Goal: Task Accomplishment & Management: Manage account settings

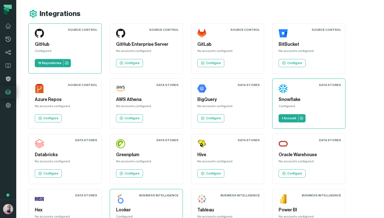
scroll to position [196, 0]
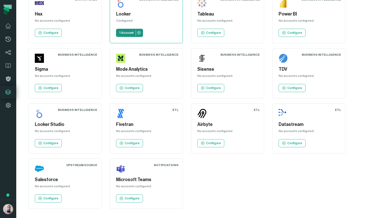
click at [132, 29] on link "1 Account" at bounding box center [129, 33] width 27 height 8
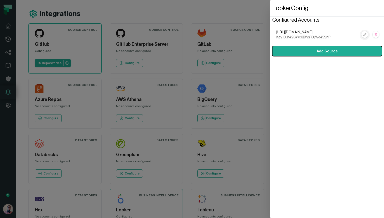
click at [364, 36] on rect "button" at bounding box center [364, 34] width 7 height 7
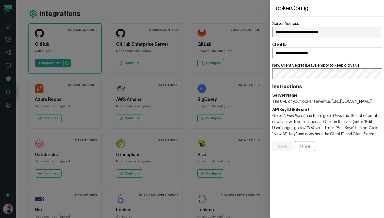
click at [330, 178] on div "**********" at bounding box center [327, 109] width 114 height 218
click at [305, 151] on button "Cancel" at bounding box center [305, 146] width 20 height 10
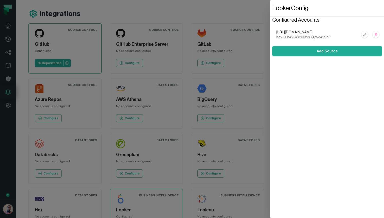
click at [270, 13] on dialog "Looker Config Configured Accounts [URL][DOMAIN_NAME] Key ID: h42CWc8BWsRXjWd459…" at bounding box center [327, 109] width 114 height 218
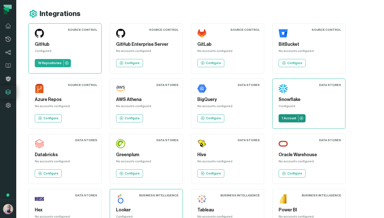
click at [286, 119] on p "1 Account" at bounding box center [289, 118] width 14 height 4
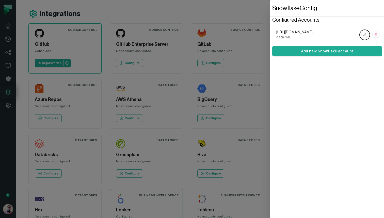
click at [282, 36] on span "data_wh" at bounding box center [317, 37] width 82 height 5
click at [270, 43] on dialog "Snowflake Config Configured Accounts https://tq01613.us-east-1.snowflakecomputi…" at bounding box center [327, 109] width 114 height 218
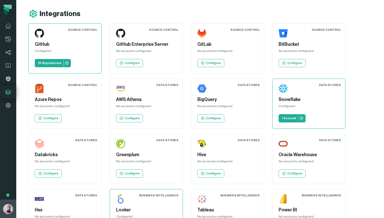
click at [7, 212] on img "button" at bounding box center [8, 209] width 10 height 10
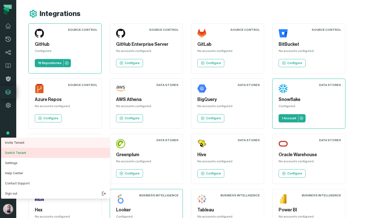
click at [22, 153] on button "Switch Tenant" at bounding box center [55, 153] width 109 height 10
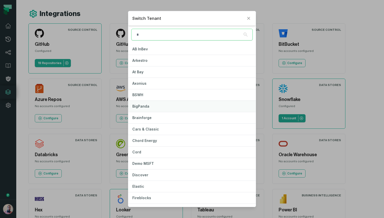
click at [156, 108] on button "BigPanda" at bounding box center [191, 106] width 127 height 11
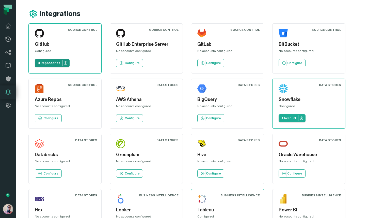
click at [51, 63] on p "3 Repositories" at bounding box center [49, 63] width 22 height 4
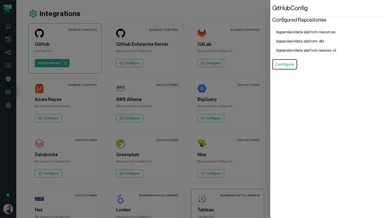
click at [314, 50] on li "bigpandaio/data-platform-sisense-cli" at bounding box center [306, 50] width 68 height 9
click at [372, 79] on div "GitHub Config Configured Repositories bigpandaio/data-platform-resources bigpan…" at bounding box center [327, 109] width 114 height 218
click at [270, 17] on dialog "GitHub Config Configured Repositories bigpandaio/data-platform-resources bigpan…" at bounding box center [327, 109] width 114 height 218
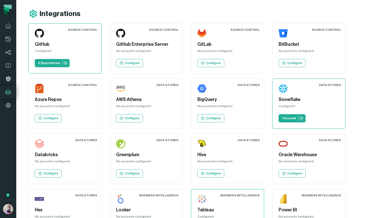
click at [257, 17] on div "Integrations" at bounding box center [205, 13] width 355 height 9
click at [52, 64] on p "3 Repositories" at bounding box center [49, 63] width 22 height 4
